Goal: Navigation & Orientation: Find specific page/section

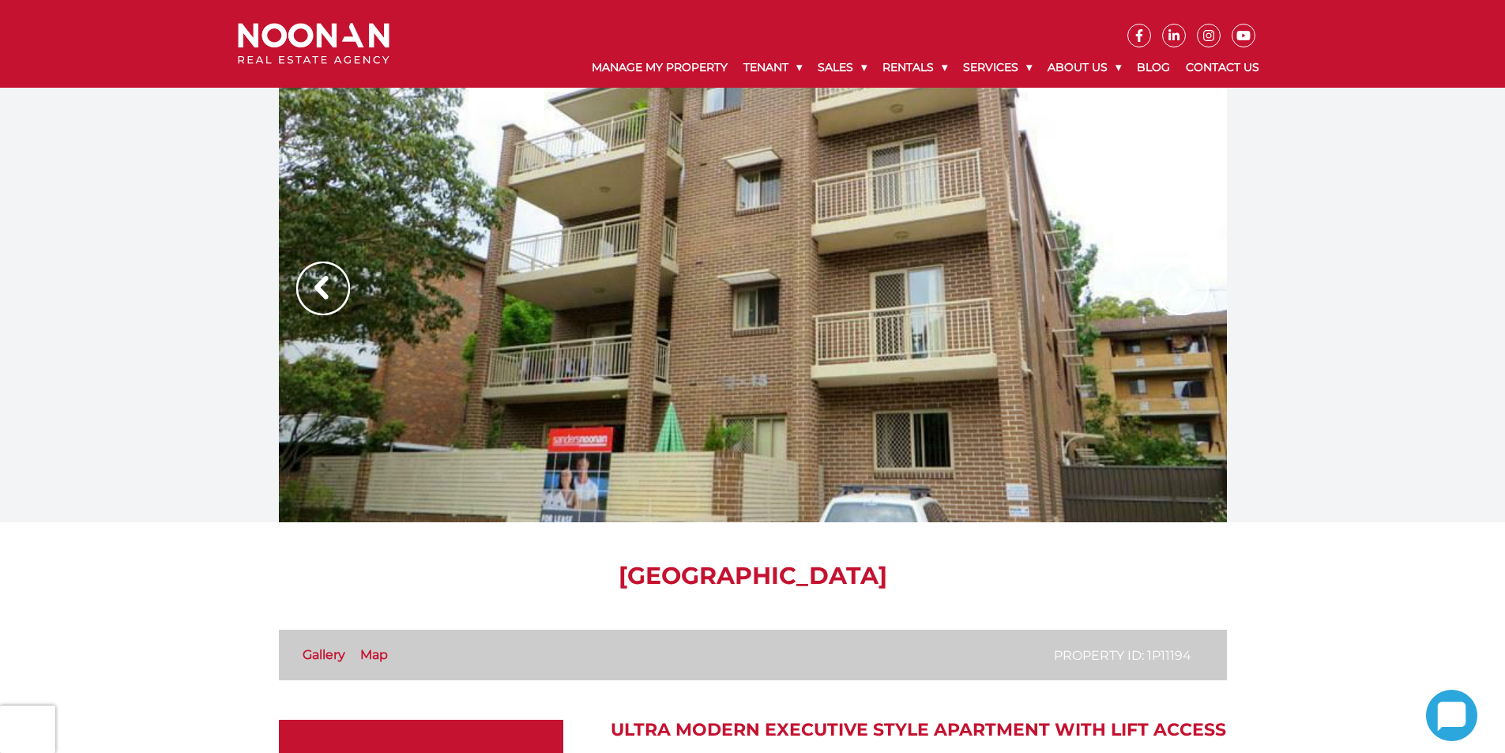
click at [320, 296] on img at bounding box center [323, 289] width 54 height 54
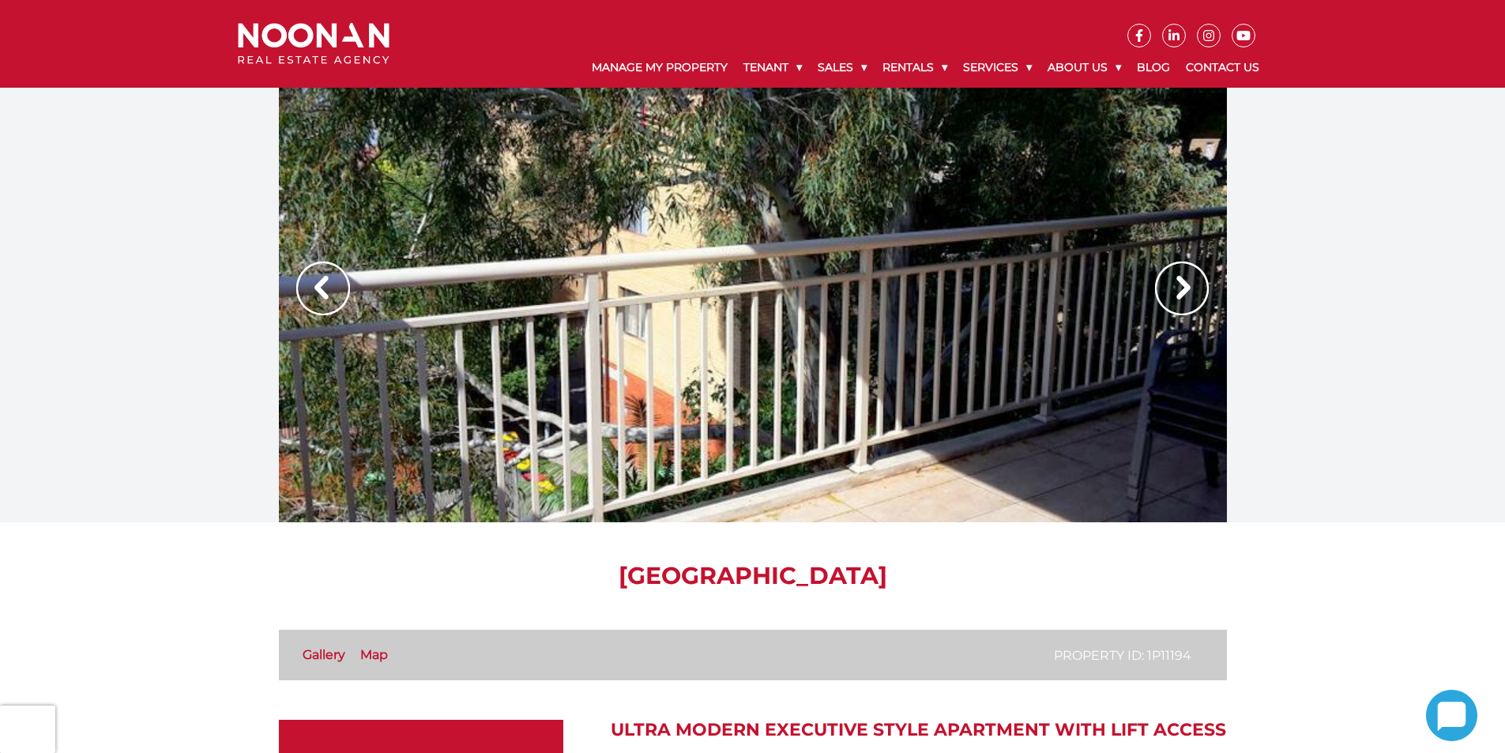
click at [320, 296] on img at bounding box center [323, 289] width 54 height 54
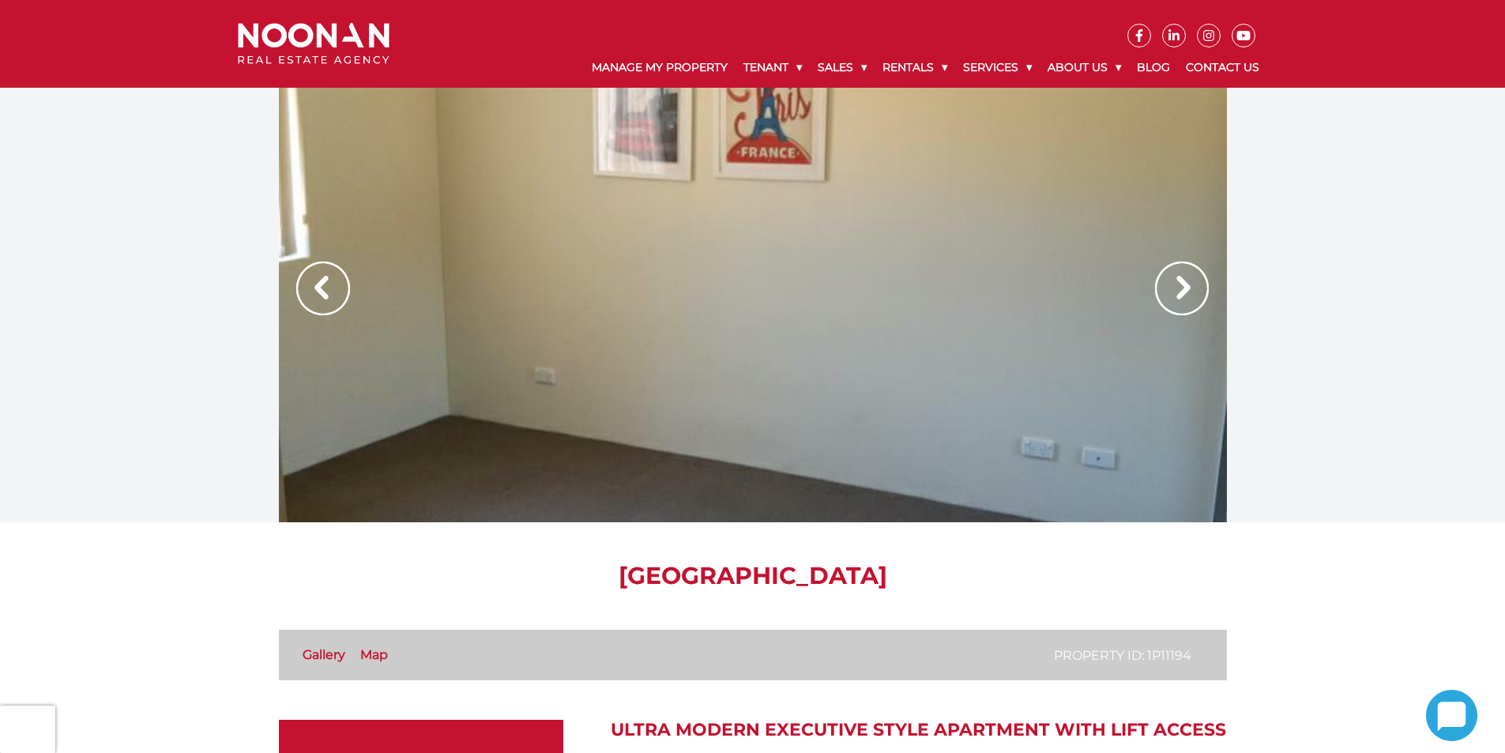
click at [320, 296] on img at bounding box center [323, 289] width 54 height 54
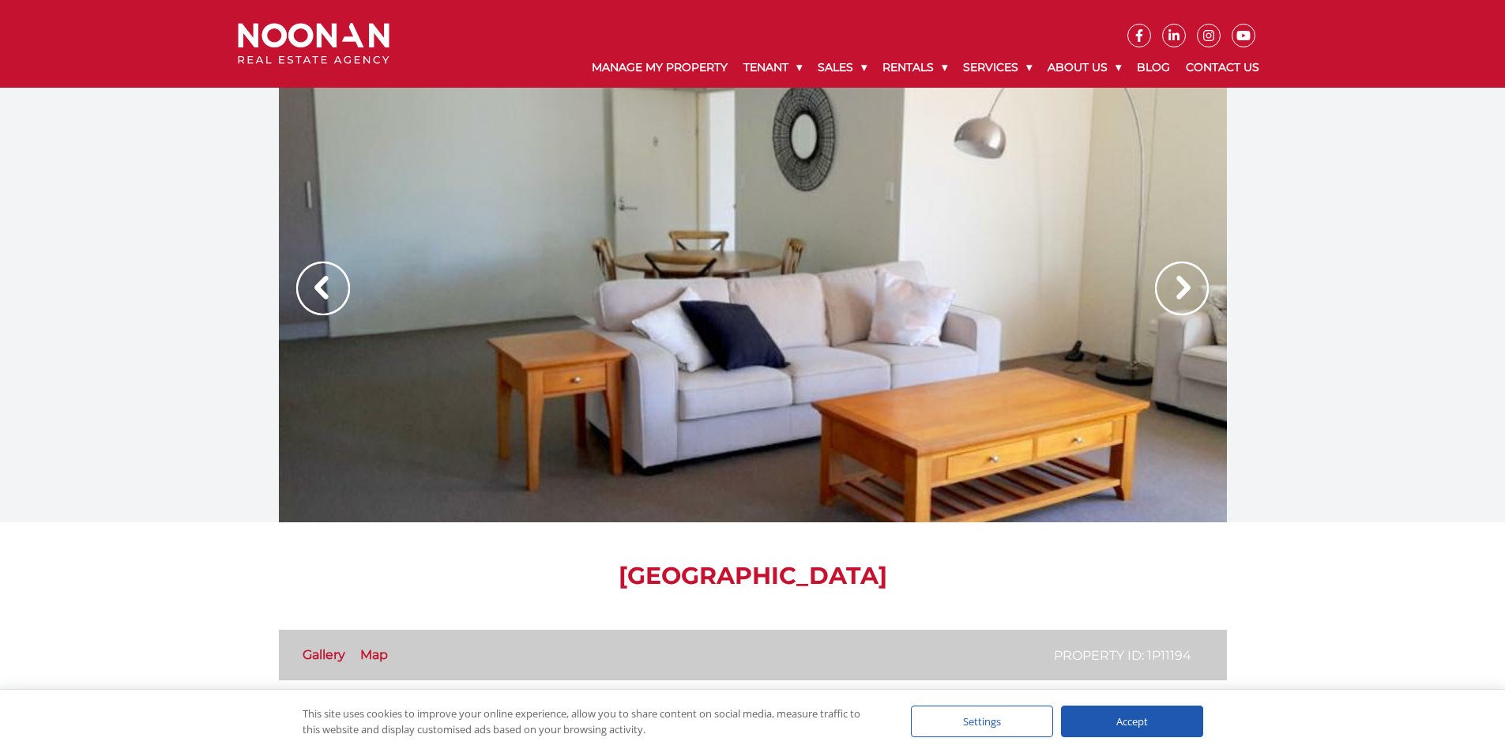
click at [312, 281] on img at bounding box center [323, 289] width 54 height 54
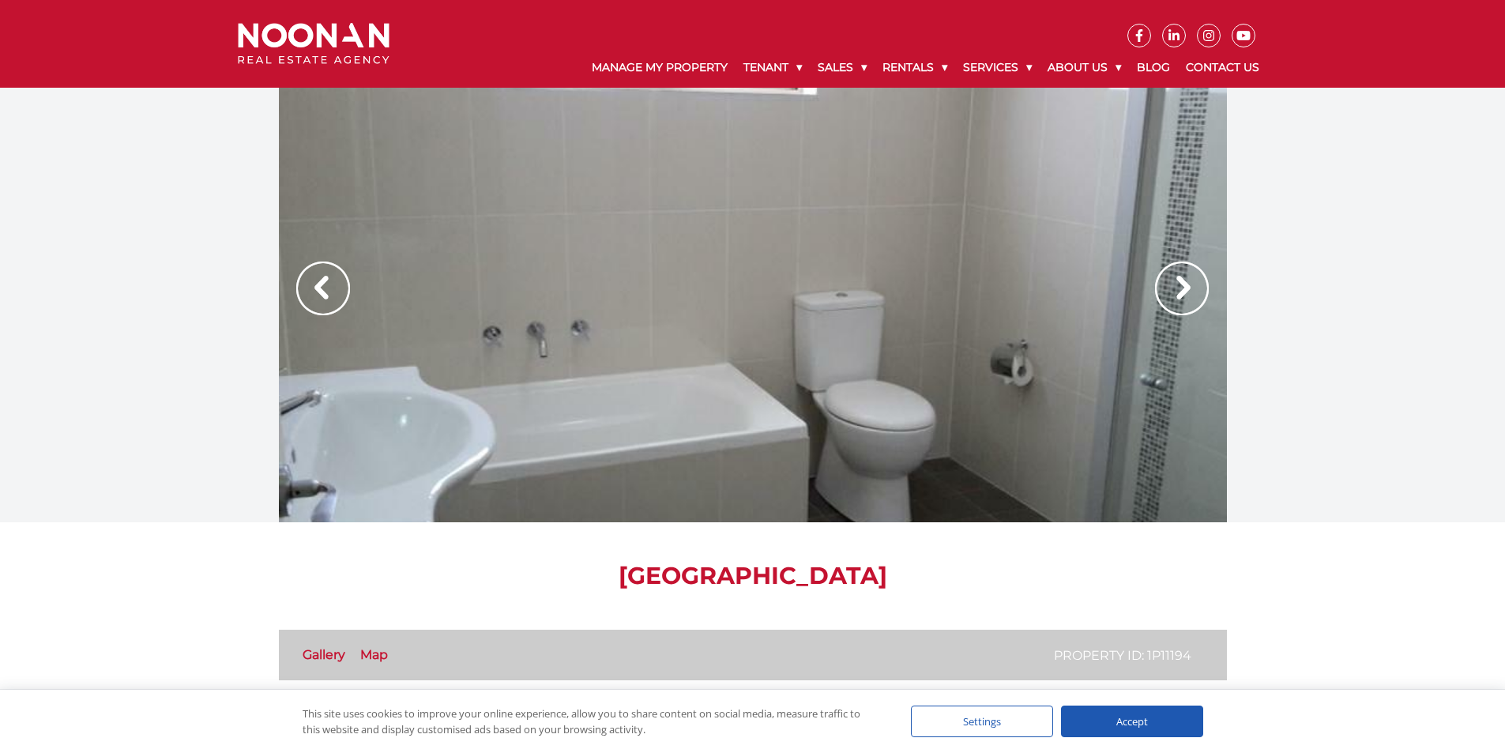
click at [312, 281] on img at bounding box center [323, 289] width 54 height 54
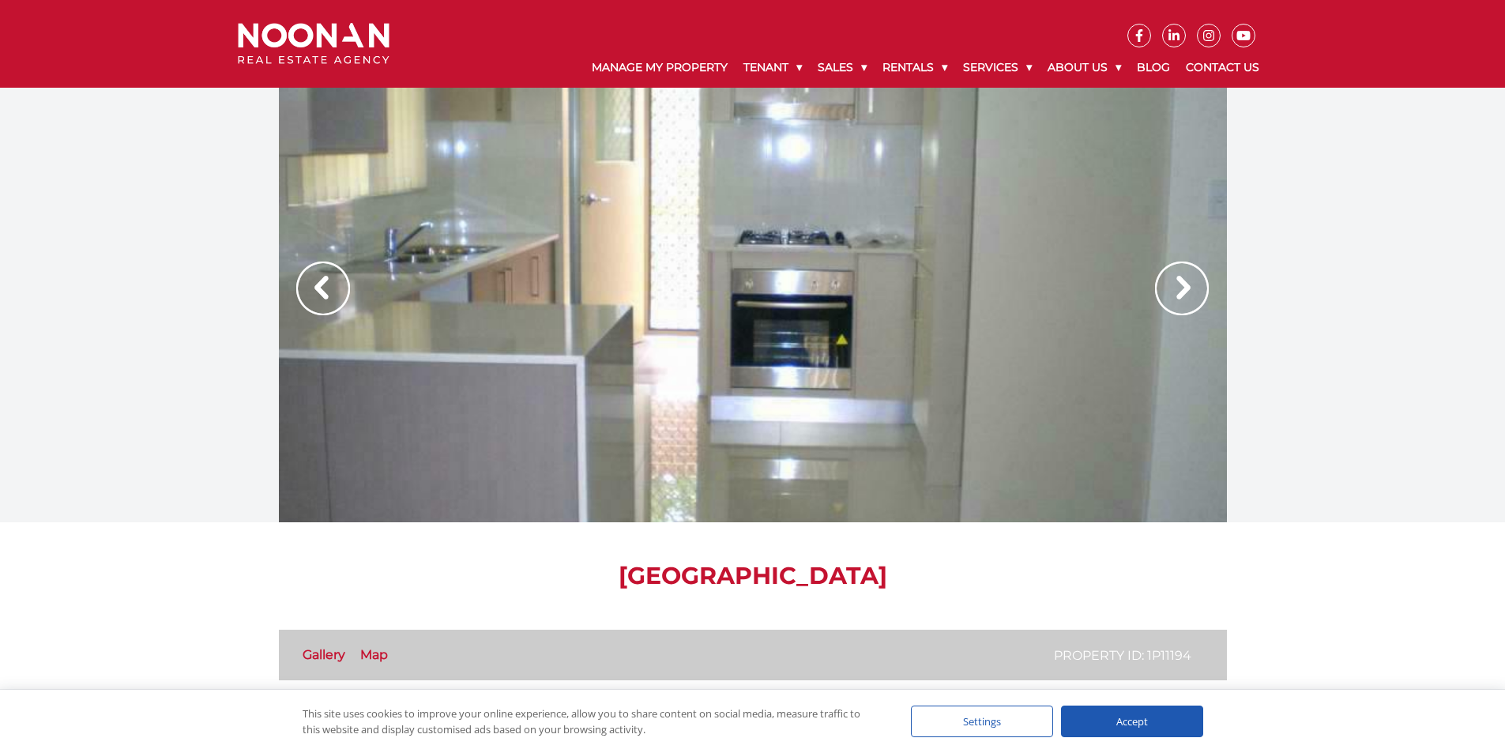
click at [312, 281] on img at bounding box center [323, 289] width 54 height 54
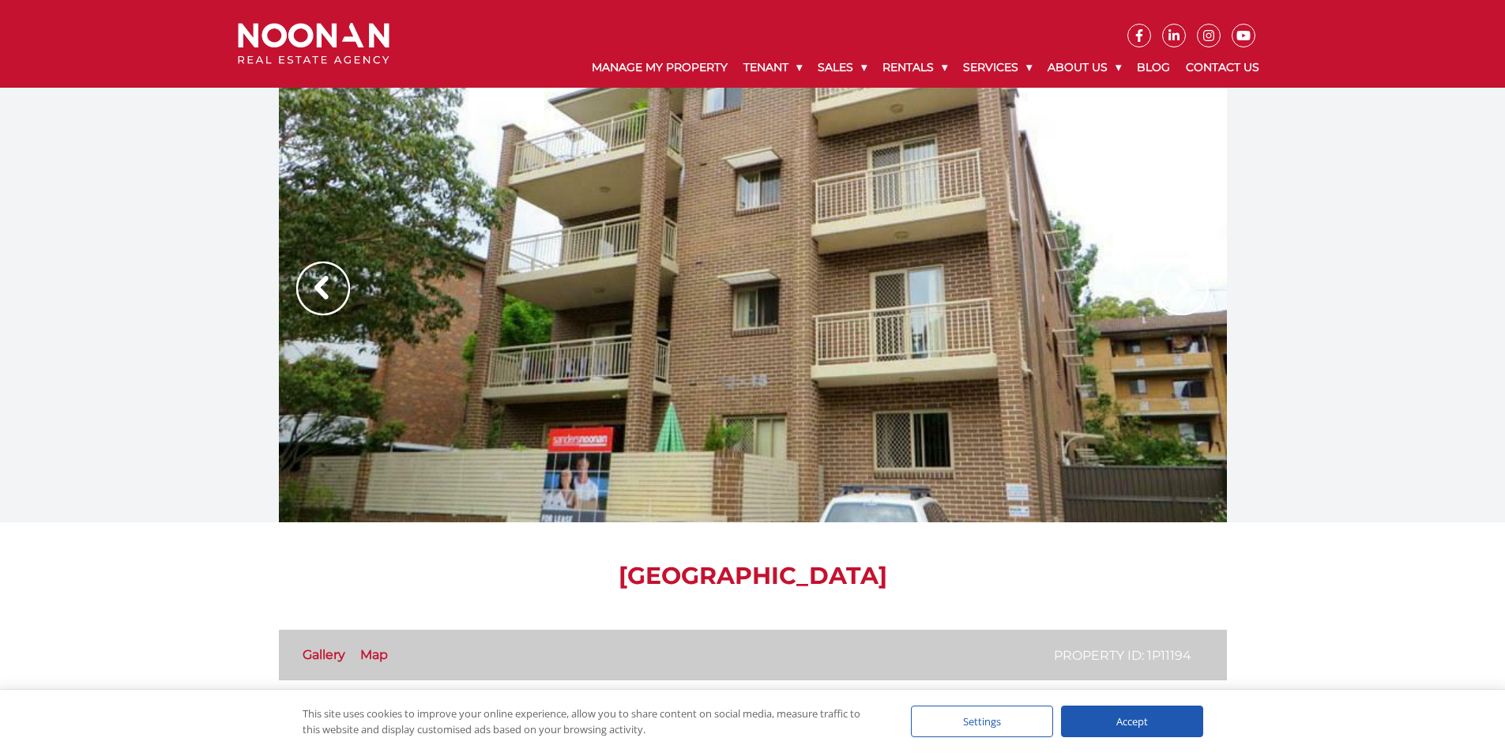
click at [312, 281] on img at bounding box center [323, 289] width 54 height 54
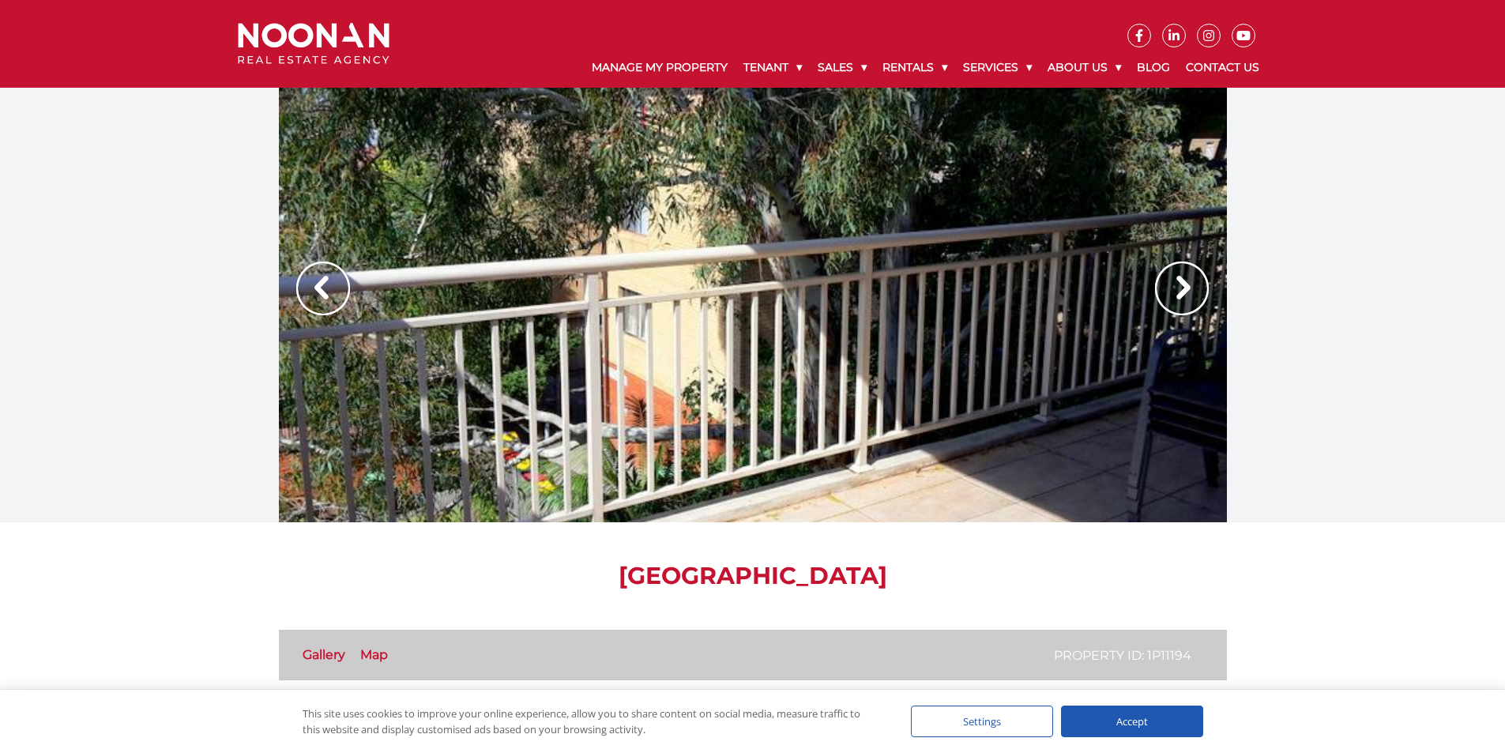
click at [312, 281] on img at bounding box center [323, 289] width 54 height 54
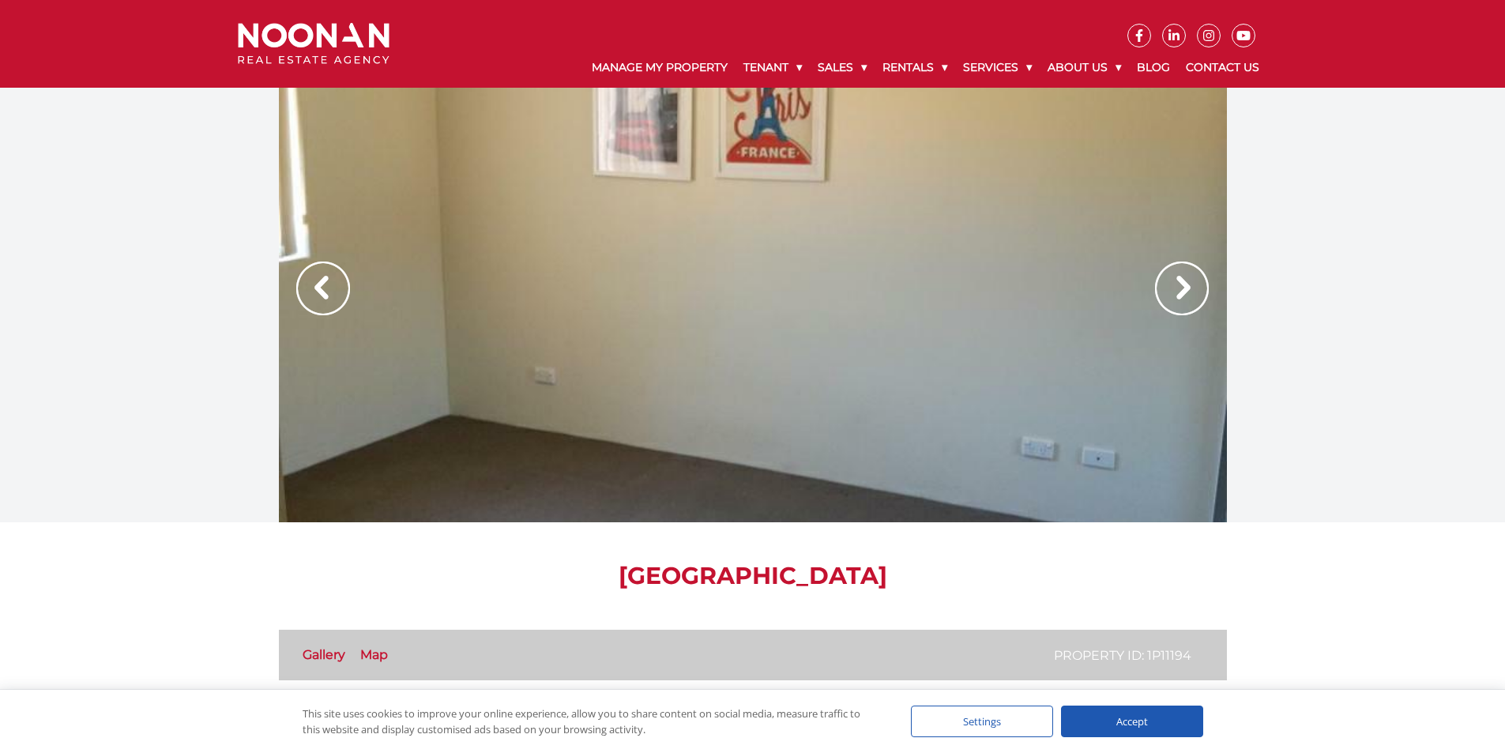
click at [312, 281] on img at bounding box center [323, 289] width 54 height 54
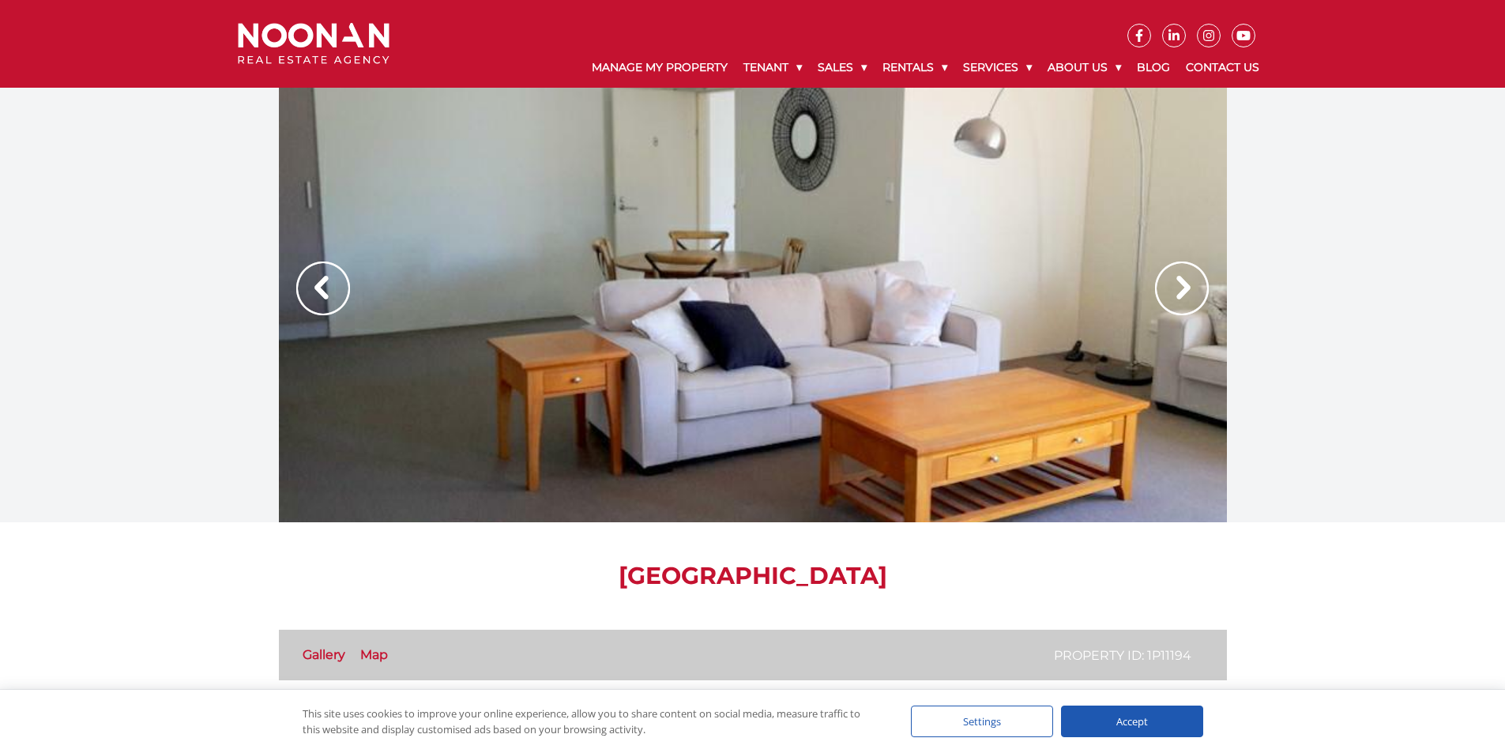
click at [312, 281] on img at bounding box center [323, 289] width 54 height 54
